Goal: Navigation & Orientation: Find specific page/section

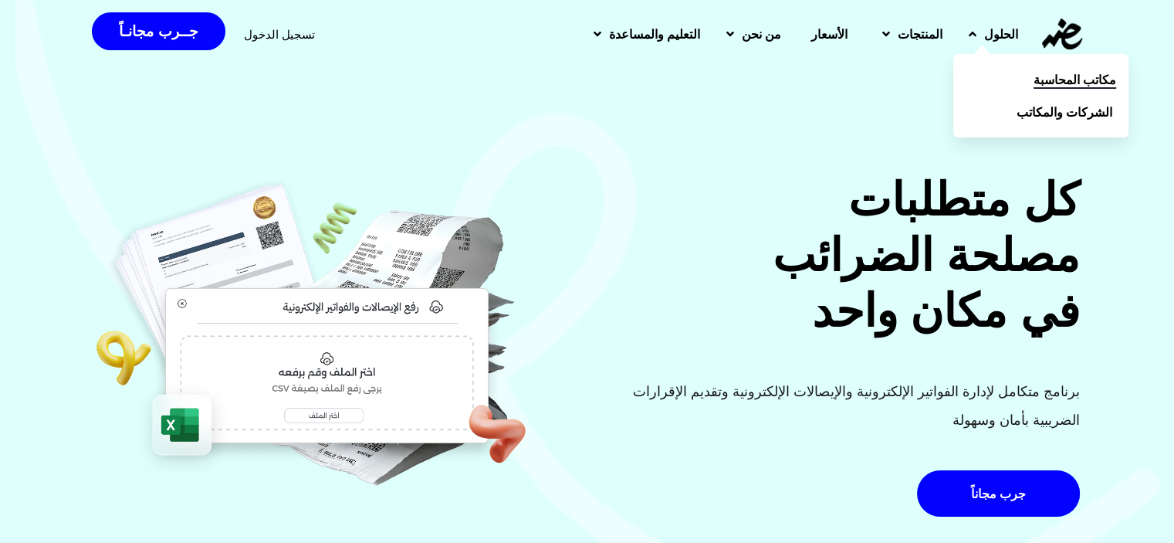
click at [1032, 78] on link "مكاتب المحاسبة" at bounding box center [1041, 79] width 175 height 32
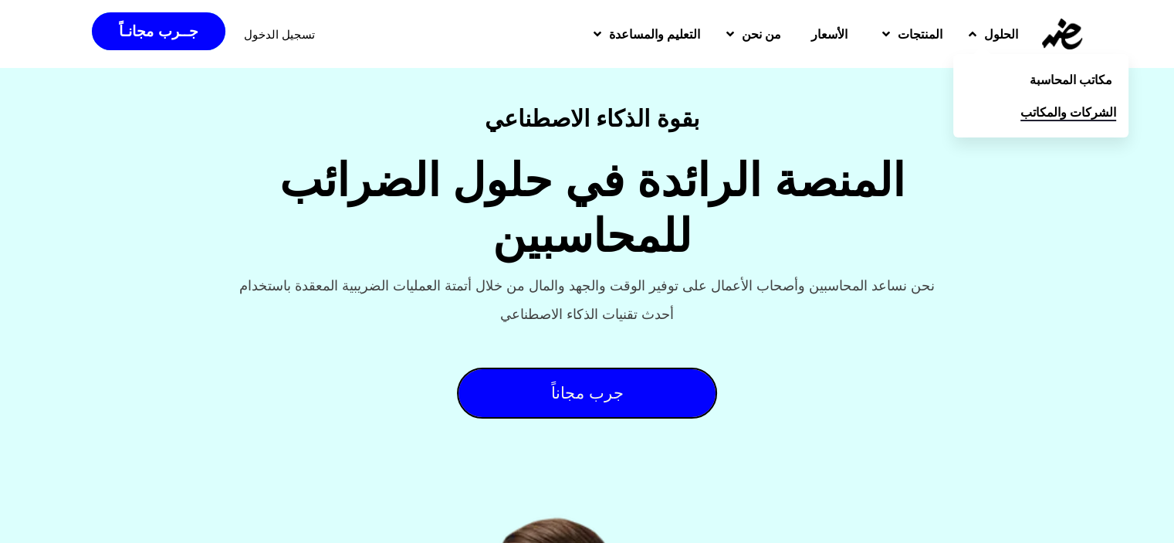
click at [1025, 113] on link "الشركات والمكاتب" at bounding box center [1041, 112] width 175 height 32
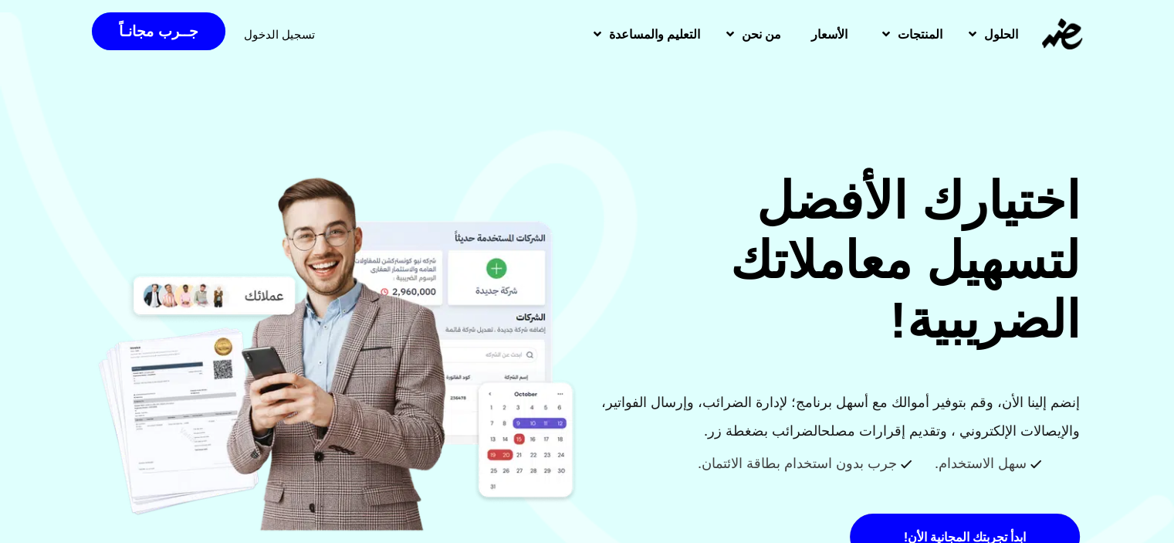
click at [1060, 42] on img at bounding box center [1062, 34] width 40 height 31
